Goal: Information Seeking & Learning: Learn about a topic

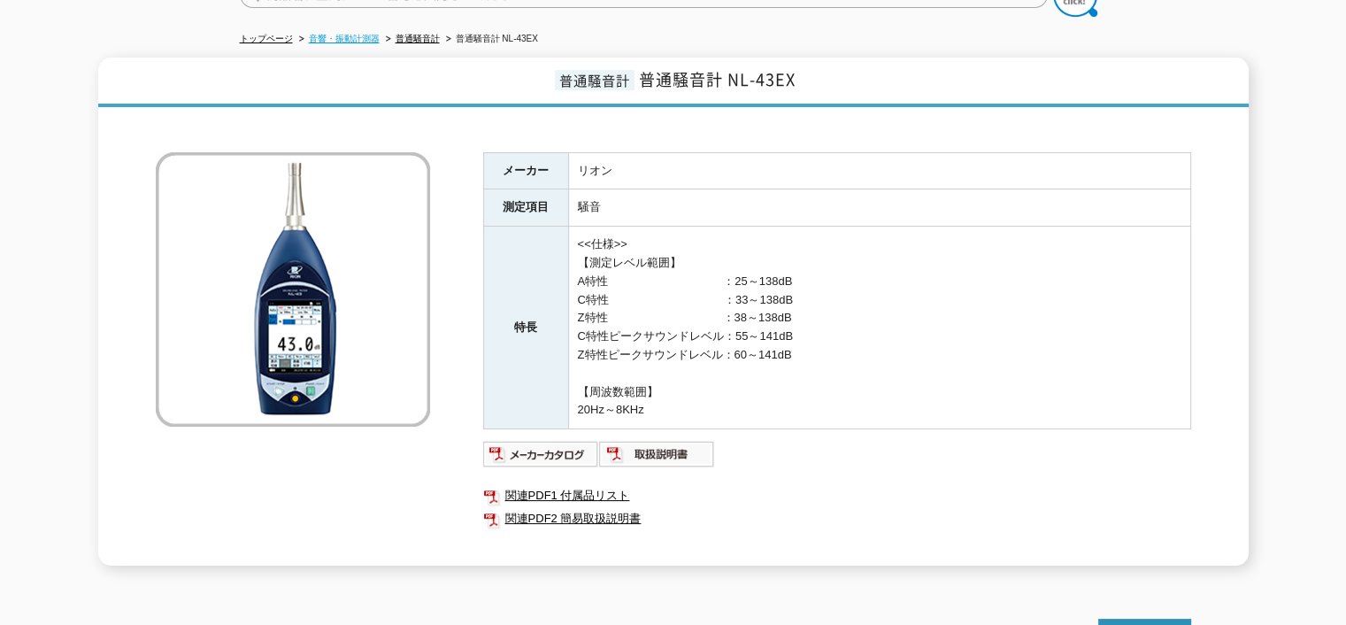
click at [333, 34] on link "音響・振動計測器" at bounding box center [344, 39] width 71 height 10
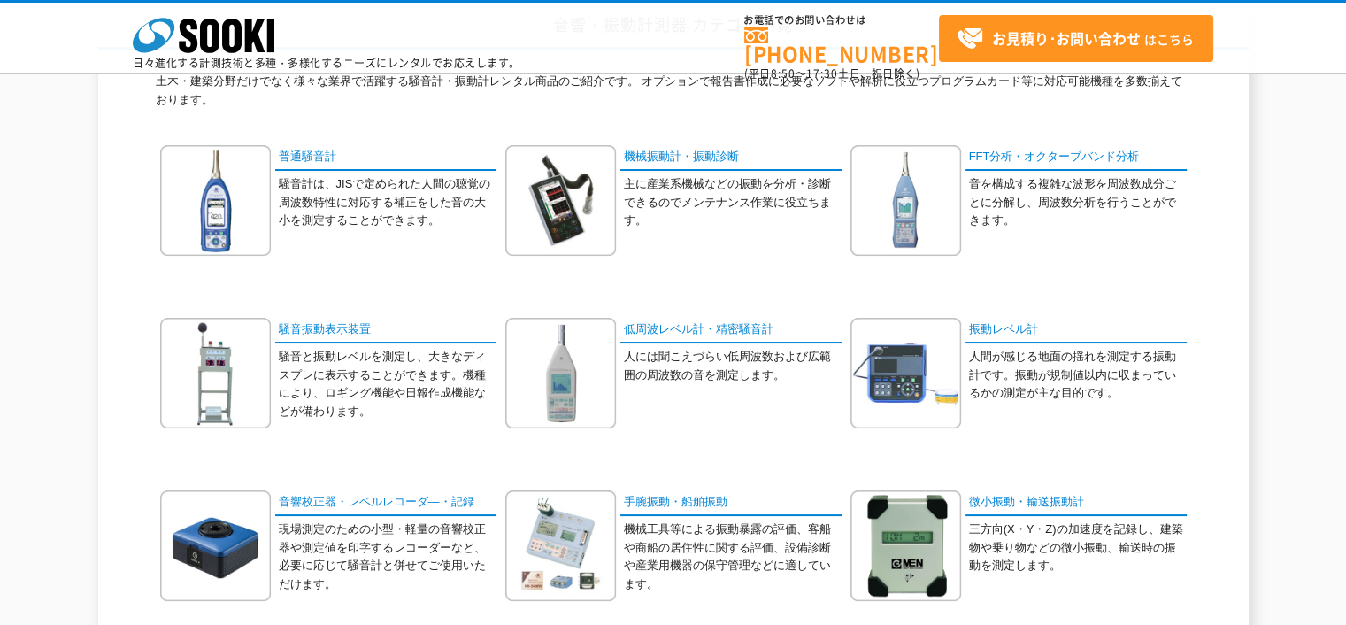
scroll to position [177, 0]
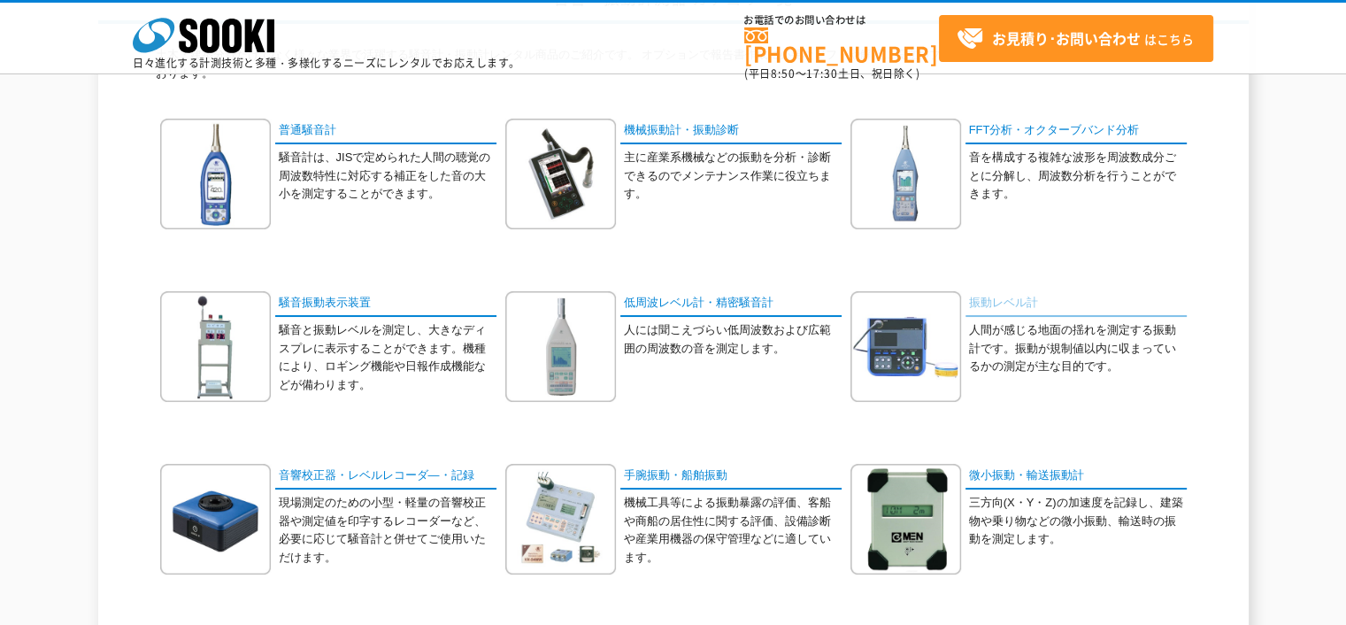
click at [978, 299] on link "振動レベル計" at bounding box center [1075, 304] width 221 height 26
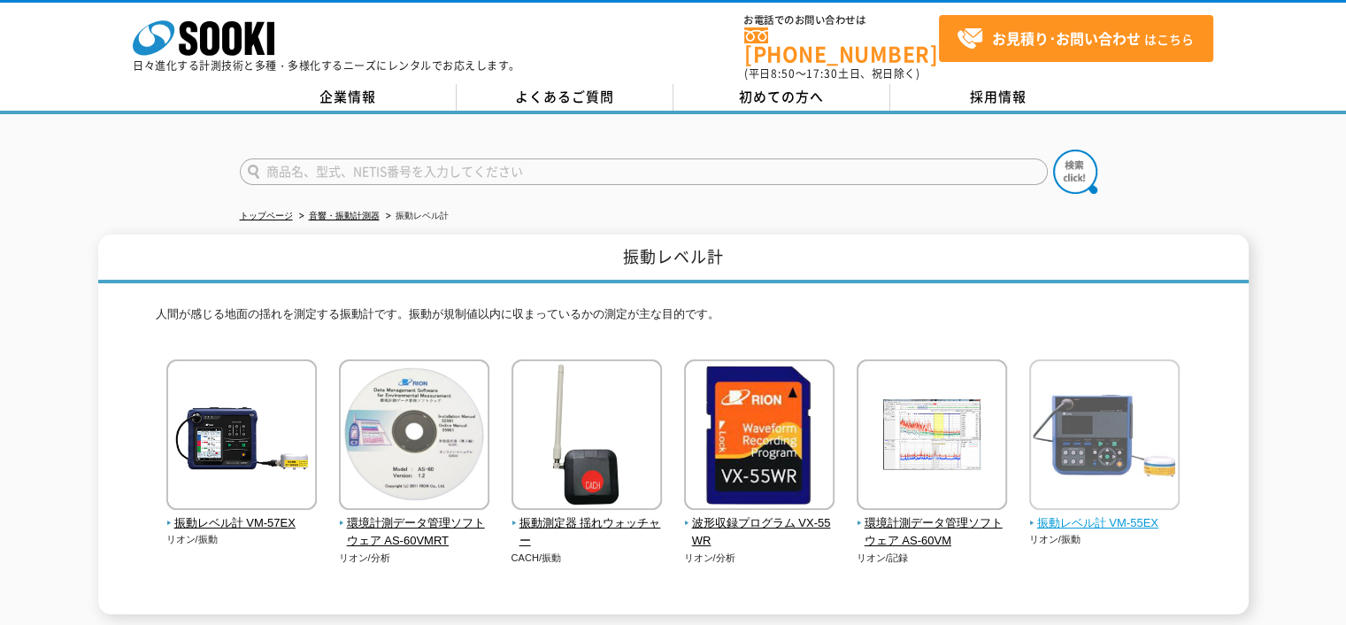
click at [1044, 471] on img at bounding box center [1104, 436] width 150 height 155
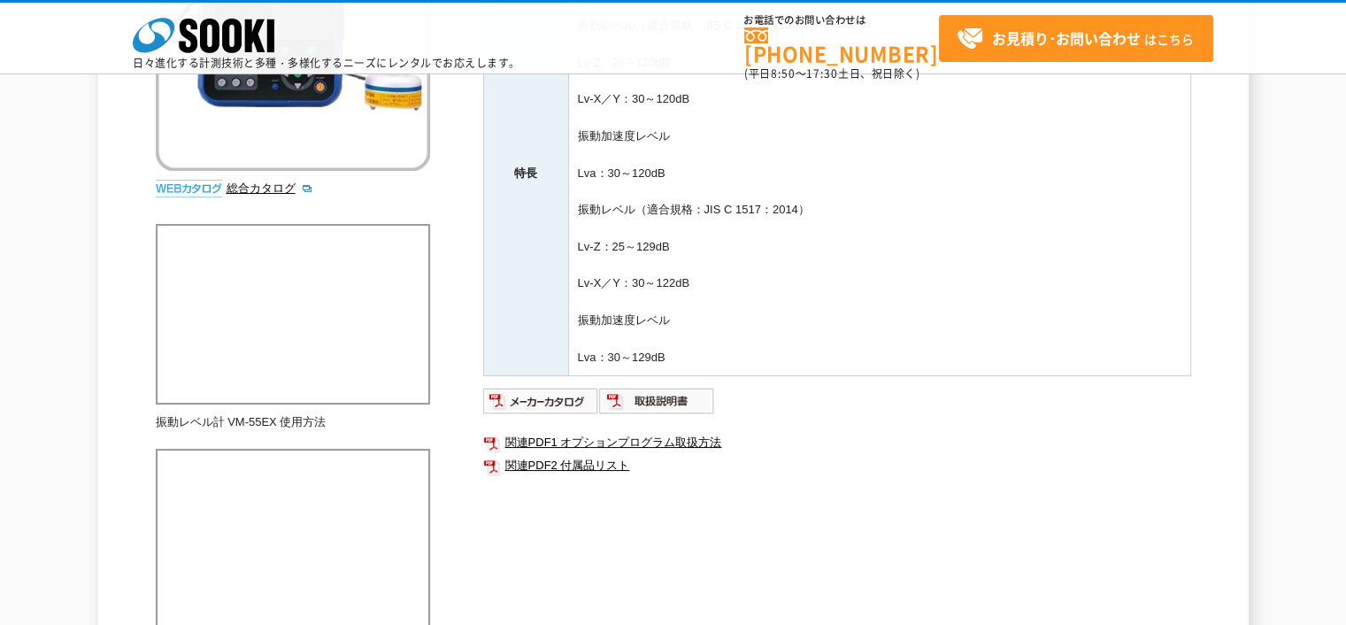
scroll to position [531, 0]
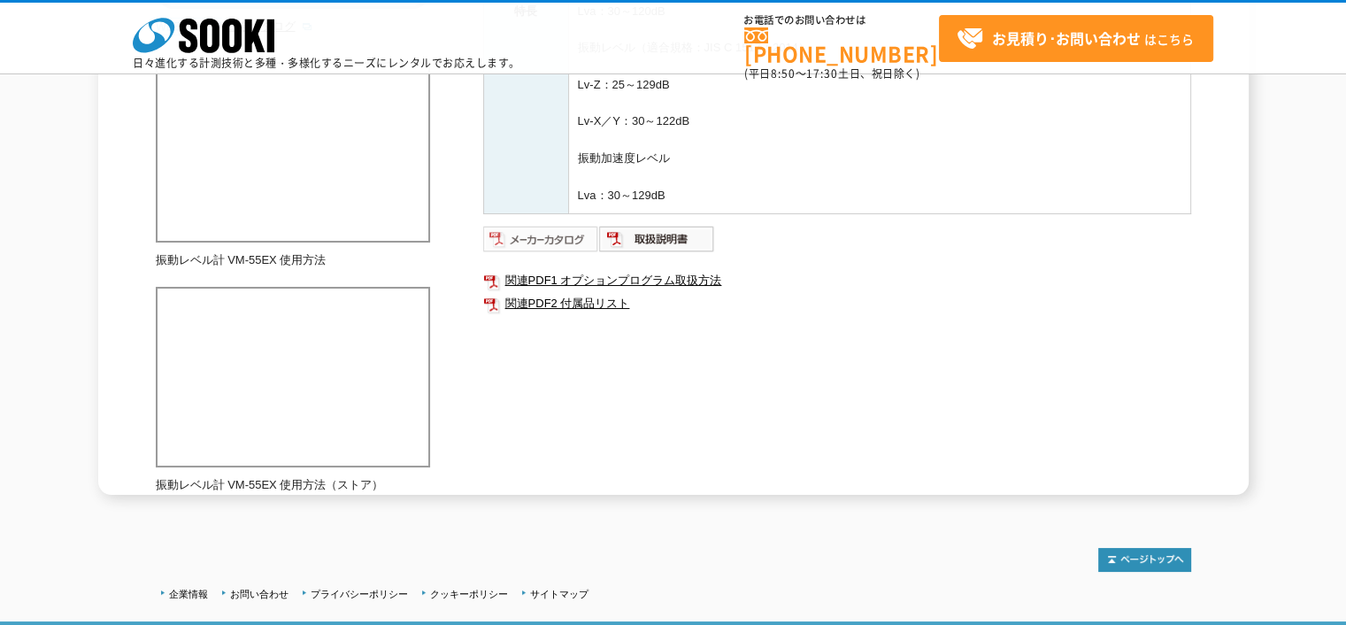
click at [552, 247] on img at bounding box center [541, 239] width 116 height 28
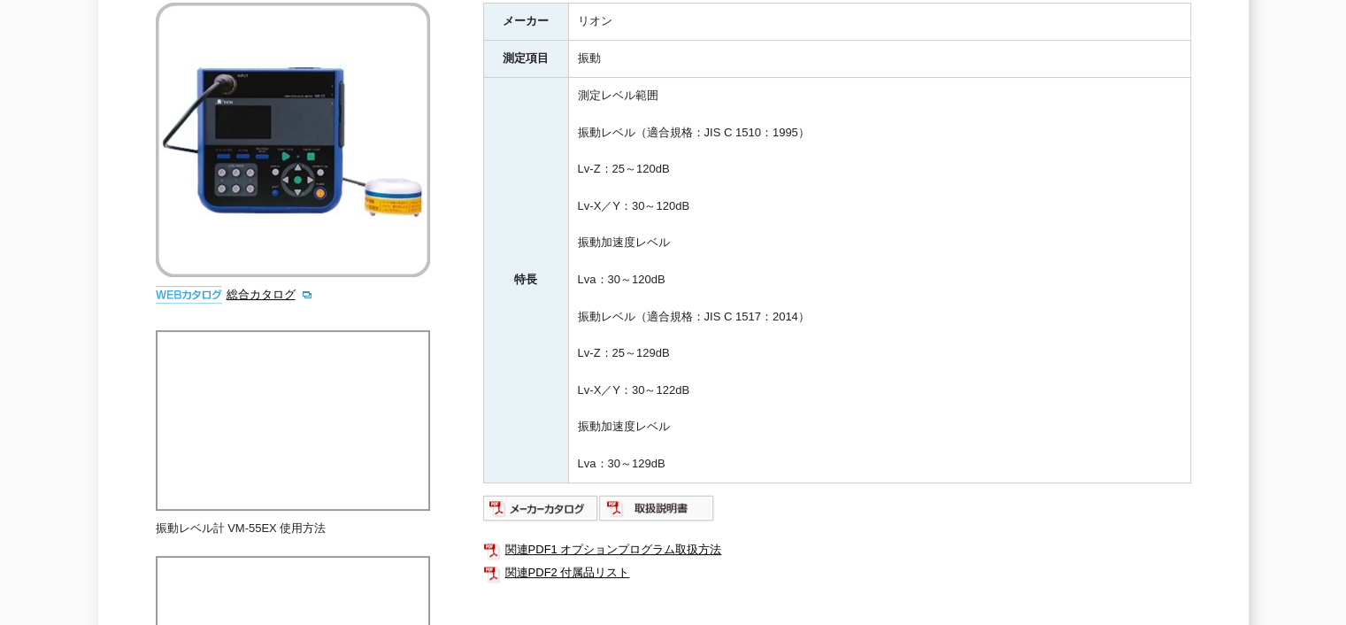
scroll to position [0, 0]
